Goal: Obtain resource: Obtain resource

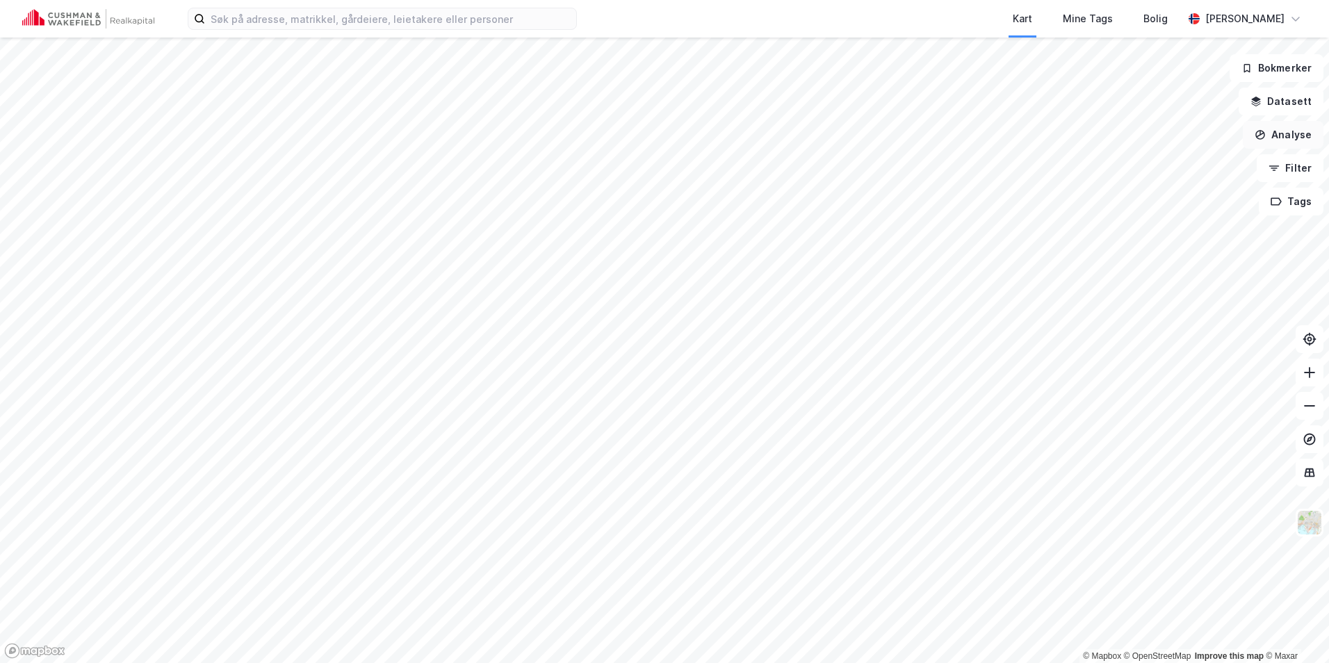
click at [1281, 136] on button "Analyse" at bounding box center [1283, 135] width 81 height 28
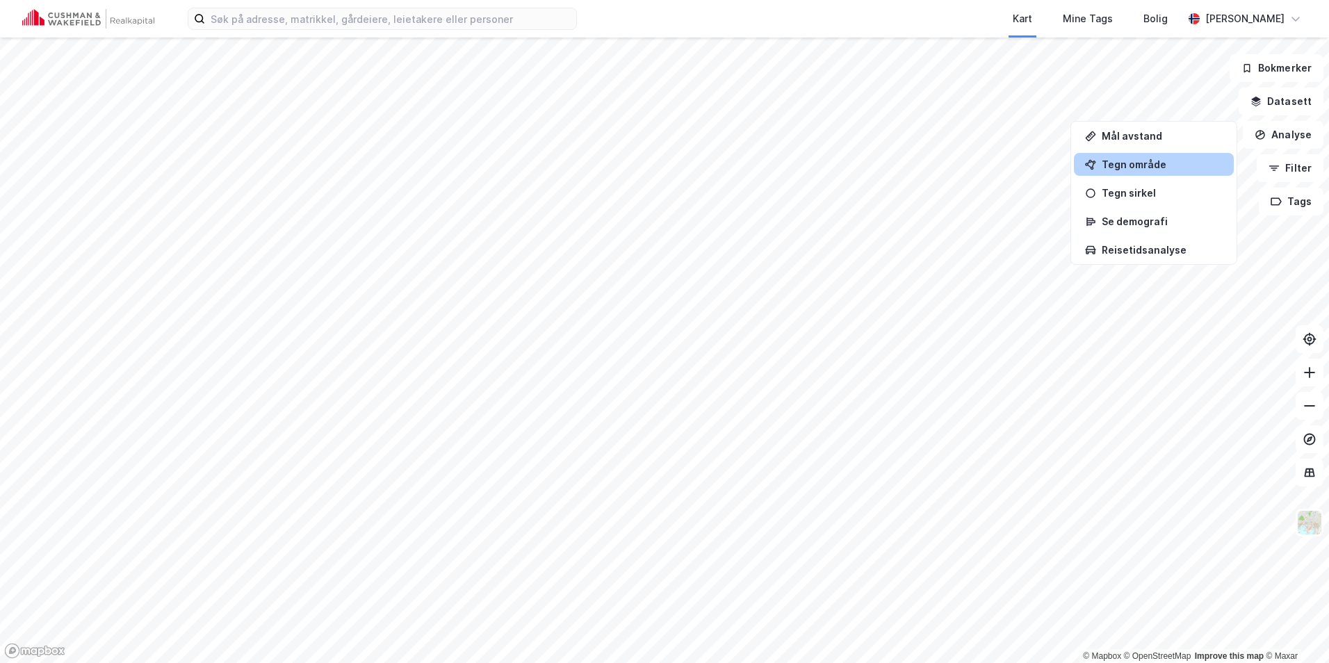
click at [1159, 165] on div "Tegn område" at bounding box center [1162, 164] width 121 height 12
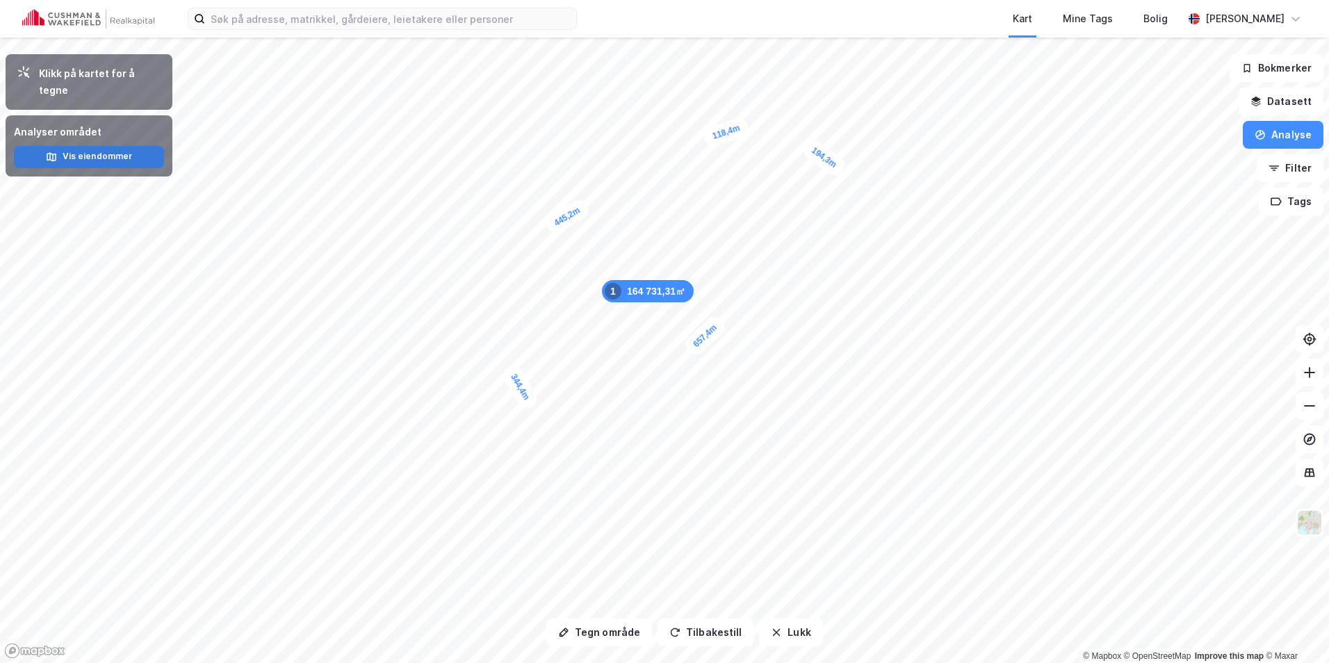
click at [132, 146] on button "Vis eiendommer" at bounding box center [89, 157] width 150 height 22
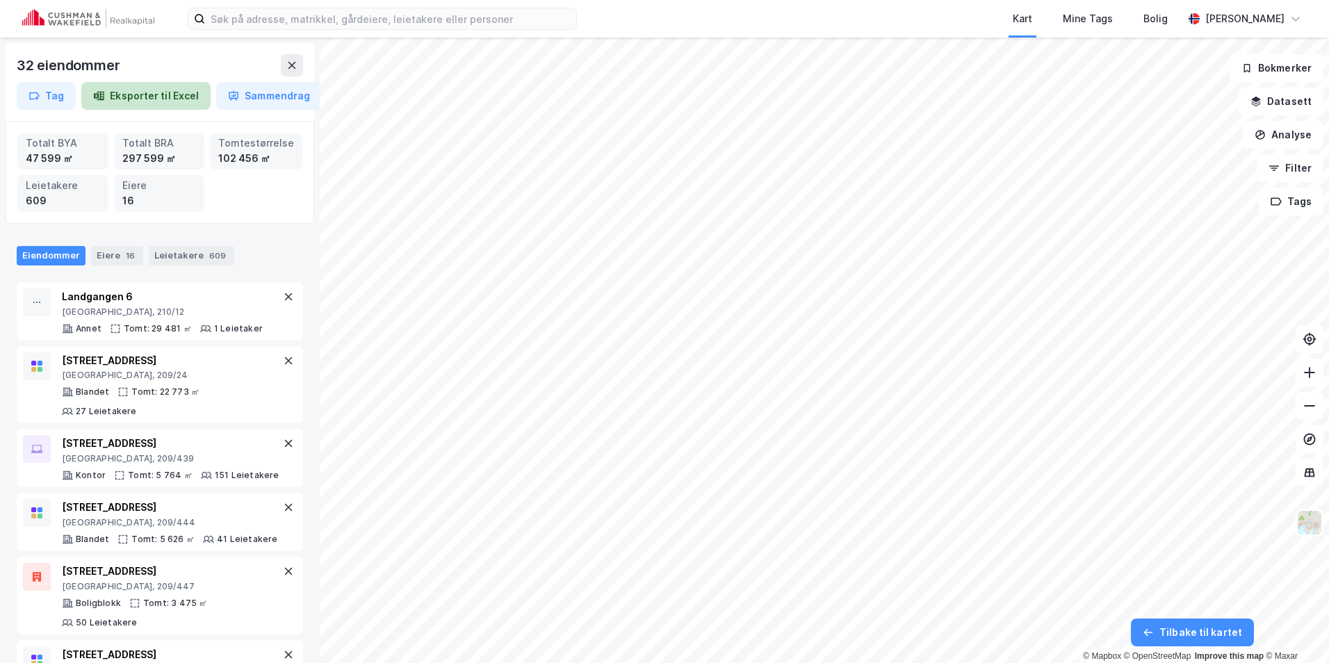
click at [149, 97] on button "Eksporter til Excel" at bounding box center [145, 96] width 129 height 28
click at [144, 104] on button "Eksporter til Excel" at bounding box center [145, 96] width 129 height 28
